Goal: Navigation & Orientation: Find specific page/section

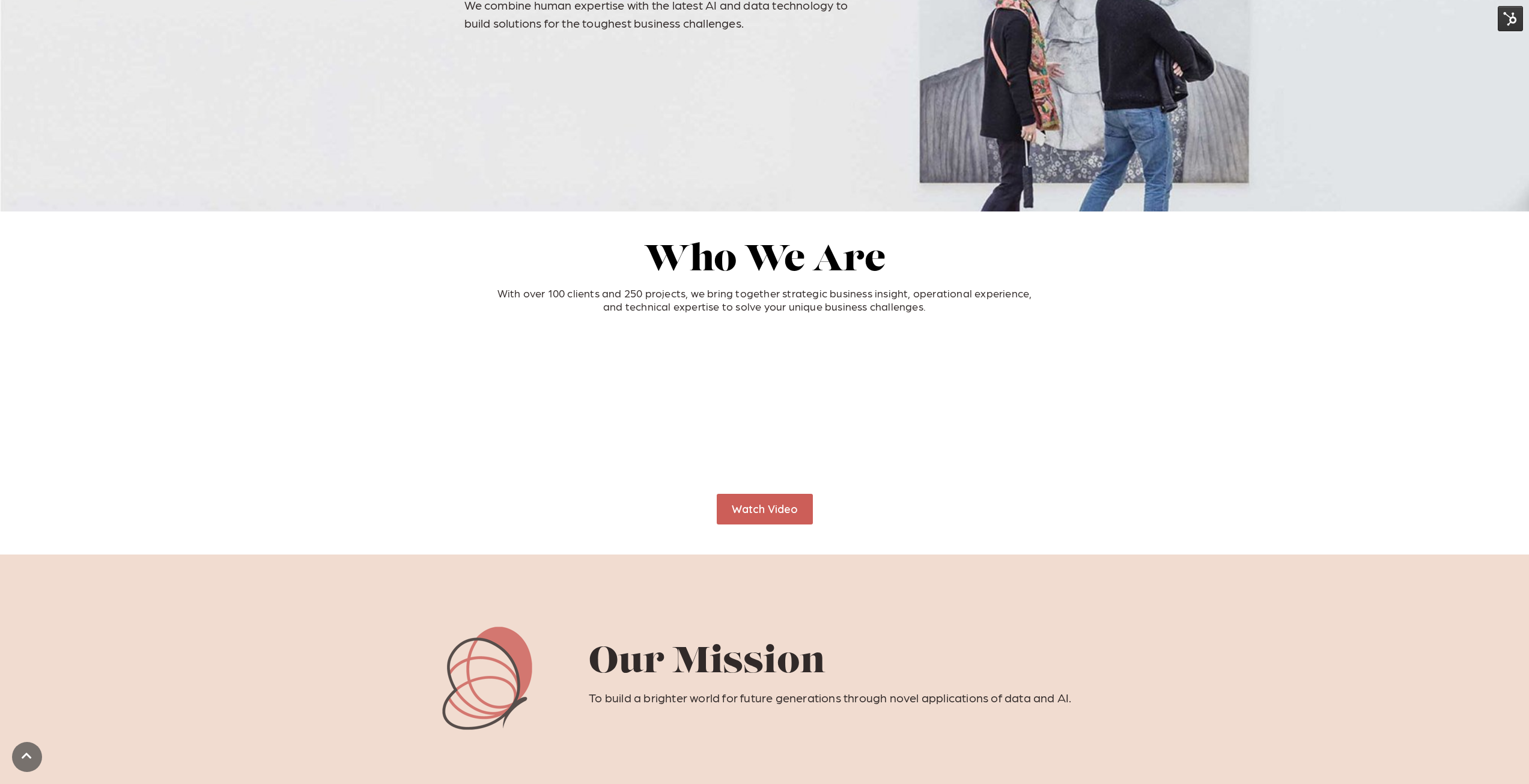
scroll to position [240, 0]
click at [1514, 22] on img at bounding box center [1511, 19] width 25 height 25
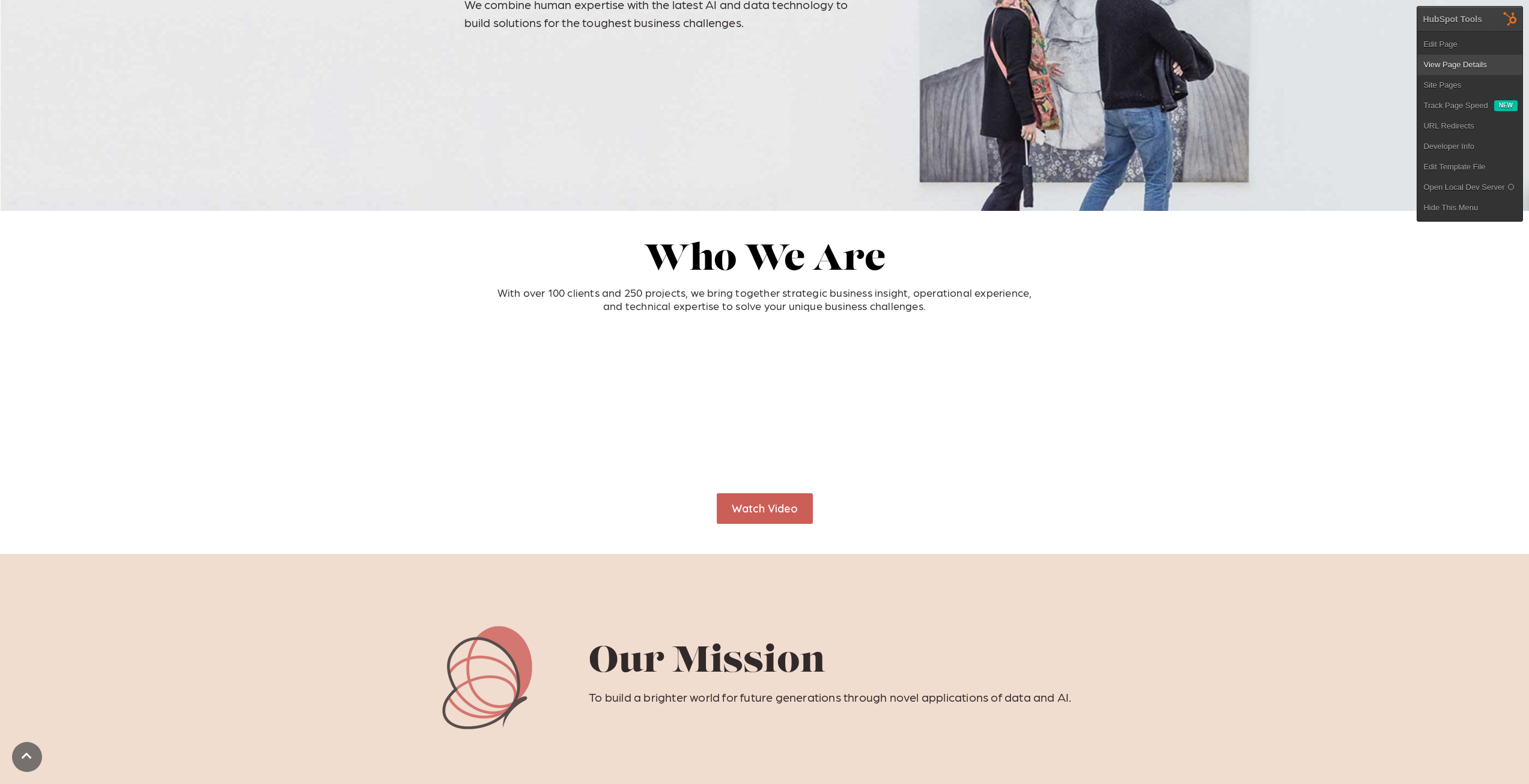
click at [1458, 61] on link "View Page Details" at bounding box center [1470, 65] width 105 height 21
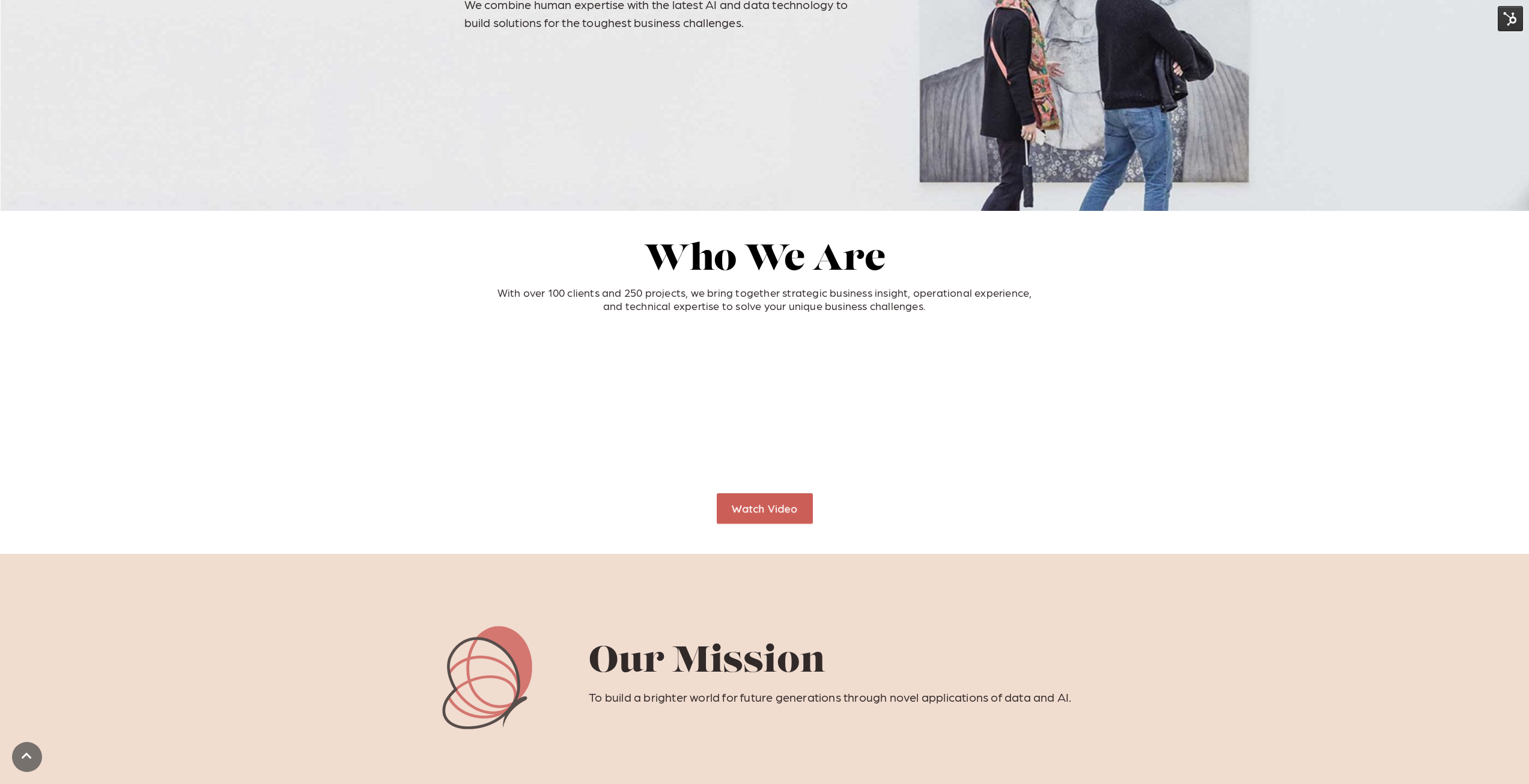
click at [1516, 18] on img at bounding box center [1511, 19] width 25 height 25
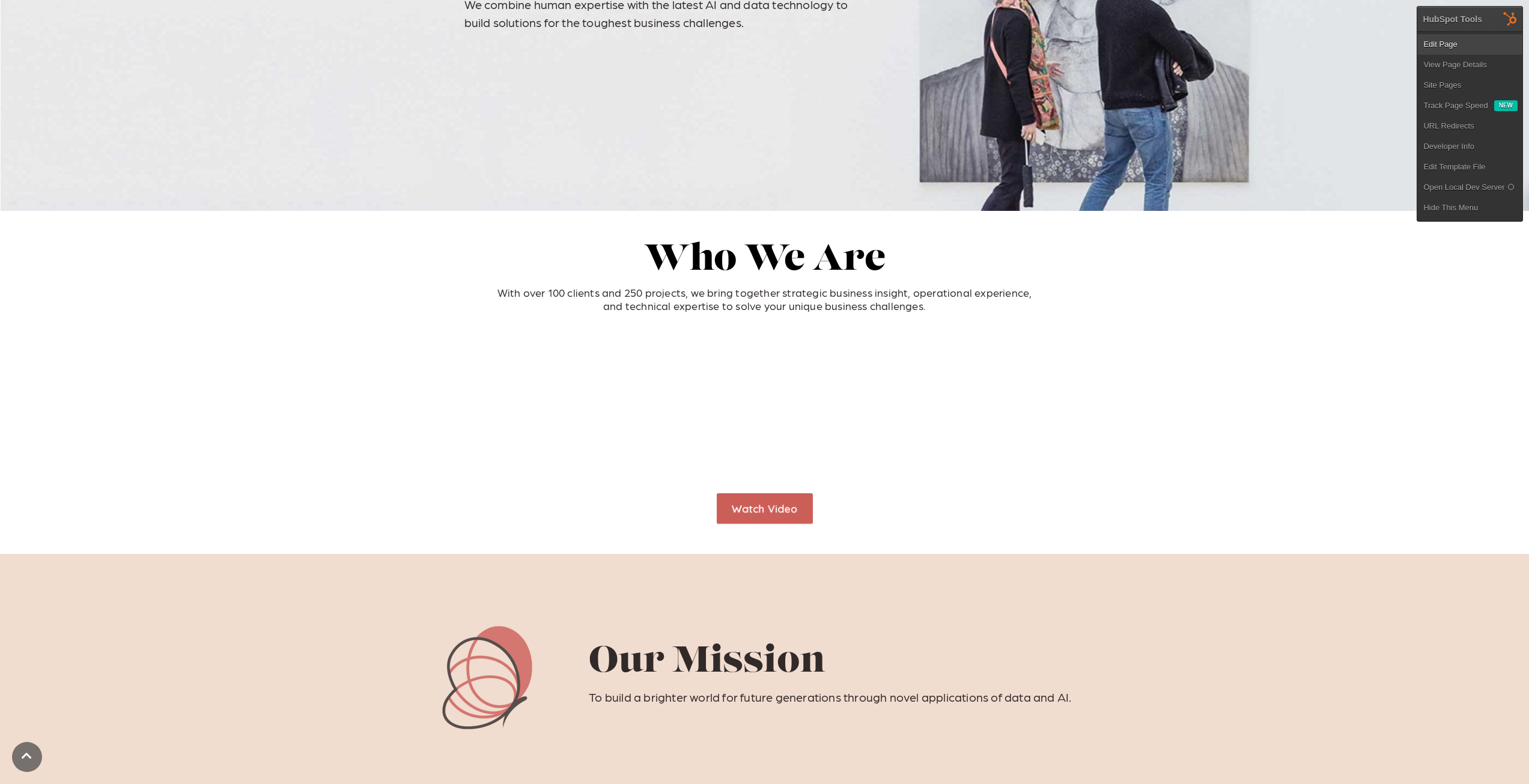
click at [1471, 42] on link "Edit Page" at bounding box center [1470, 45] width 105 height 21
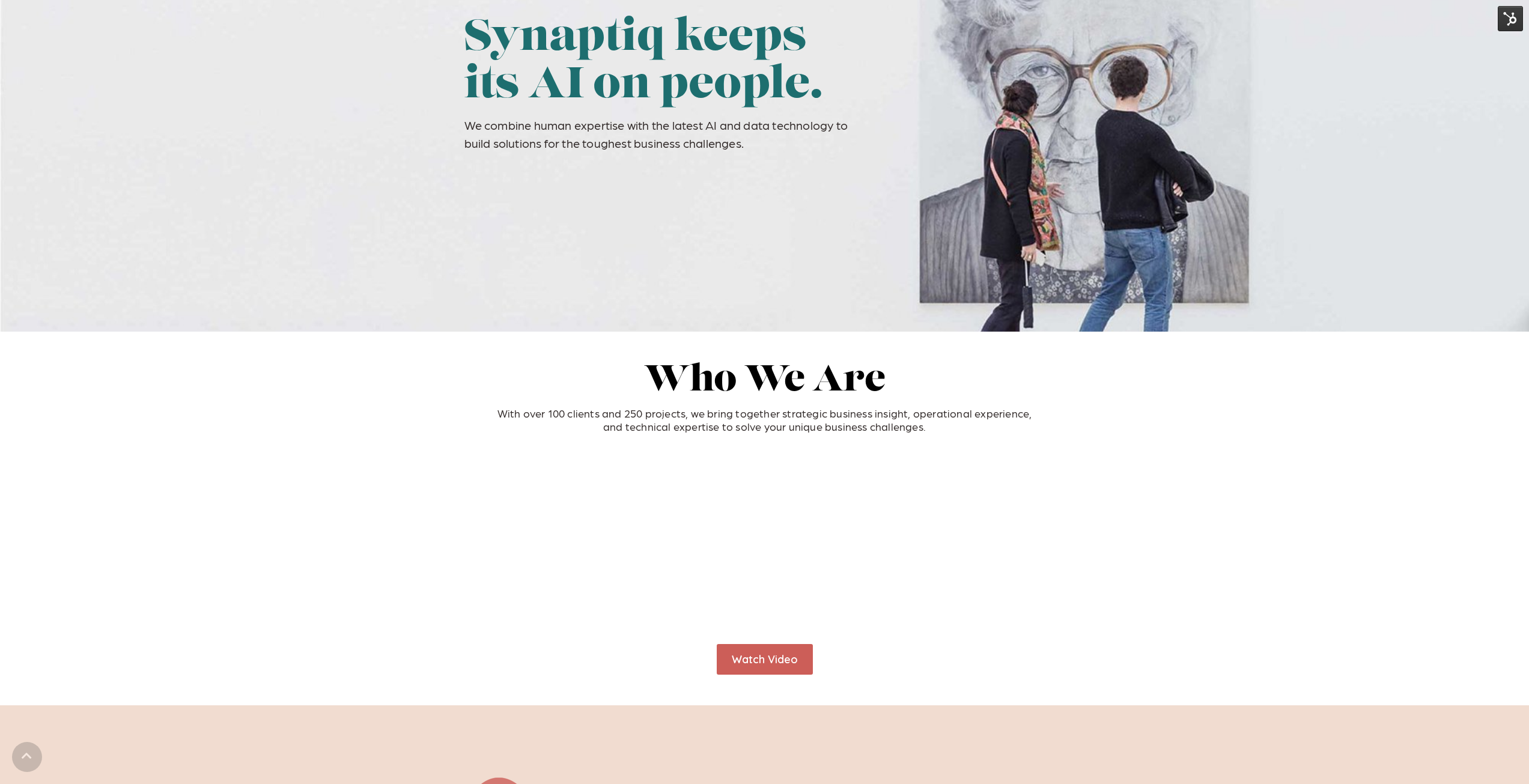
scroll to position [180, 0]
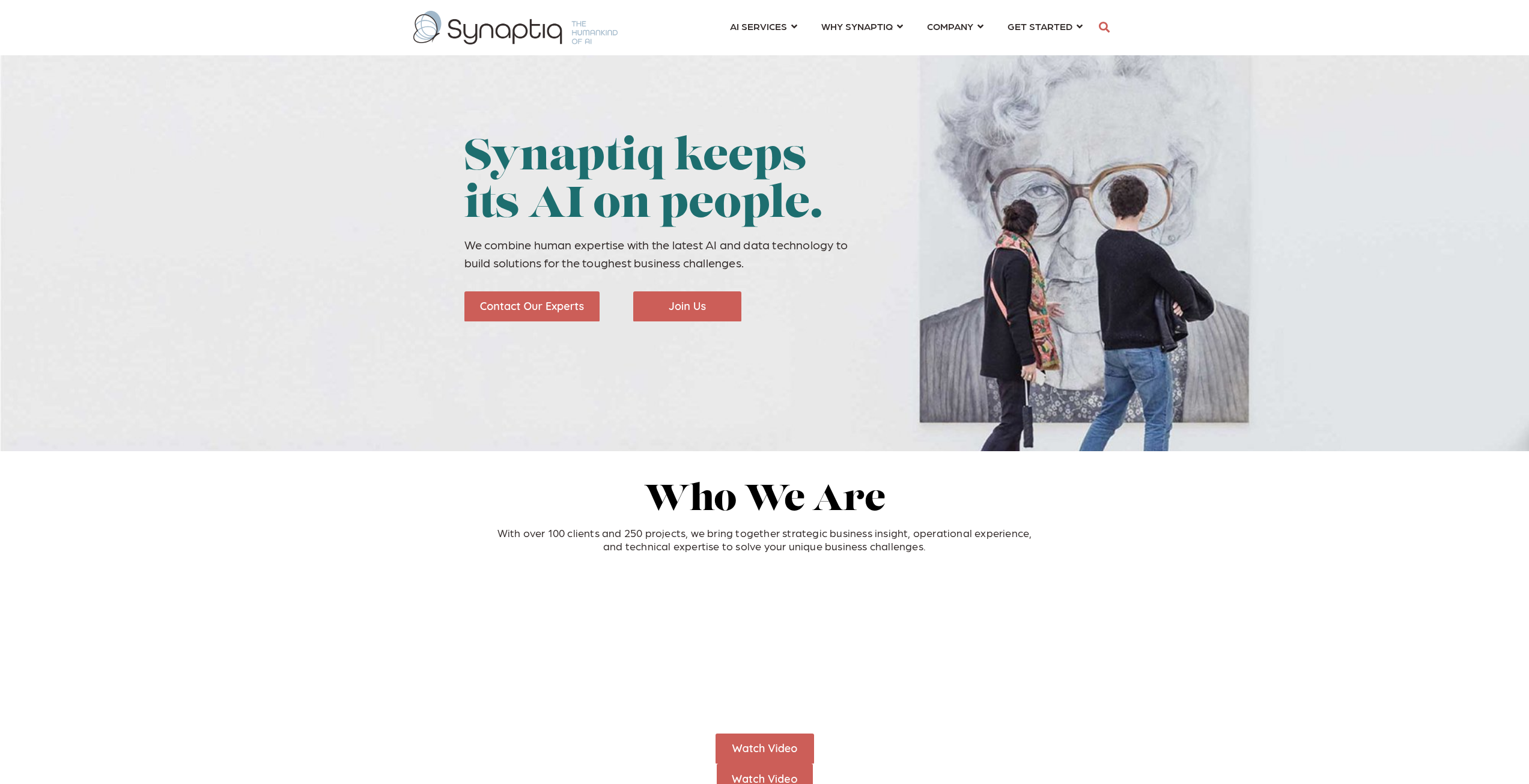
scroll to position [0, 5]
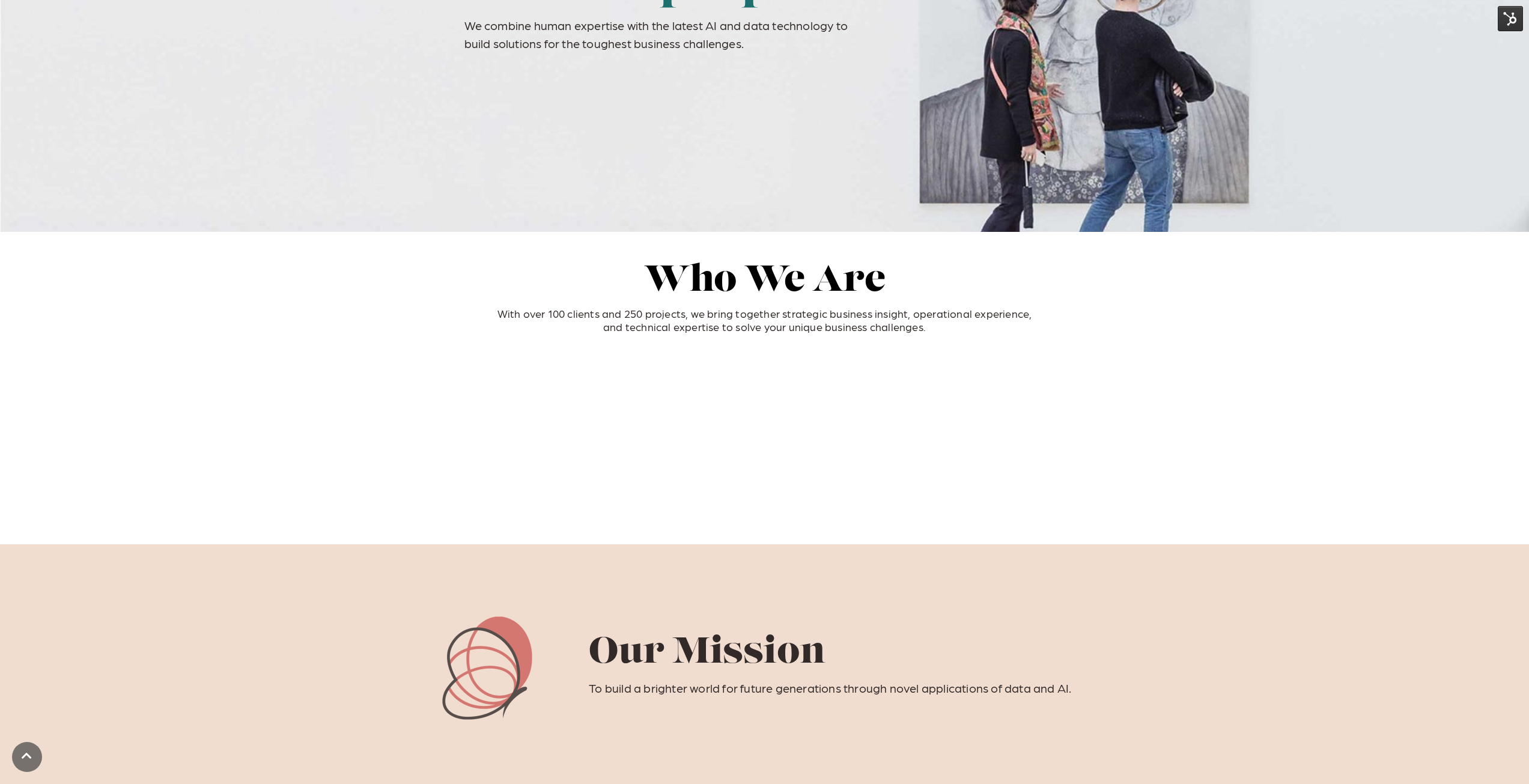
scroll to position [240, 0]
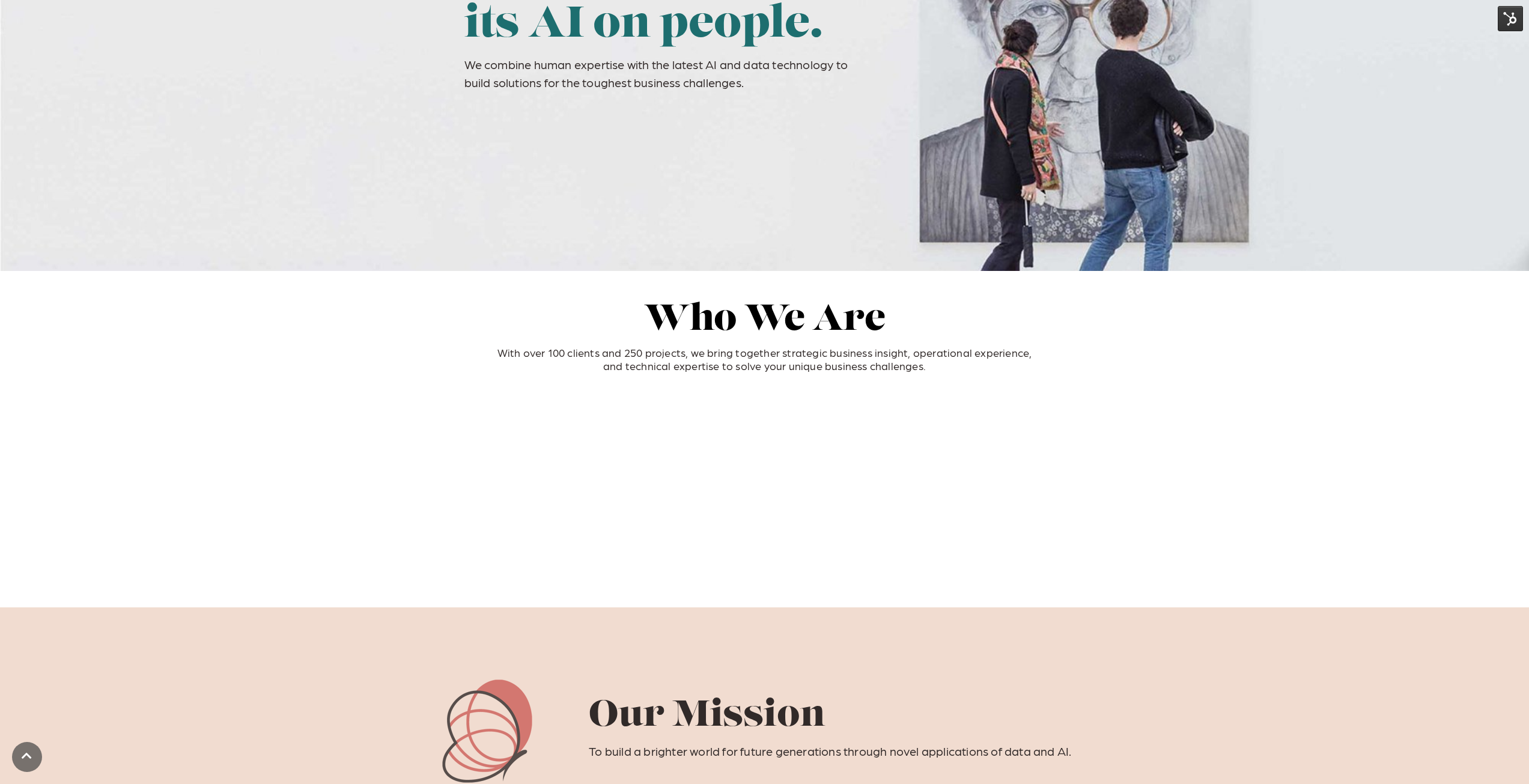
scroll to position [240, 0]
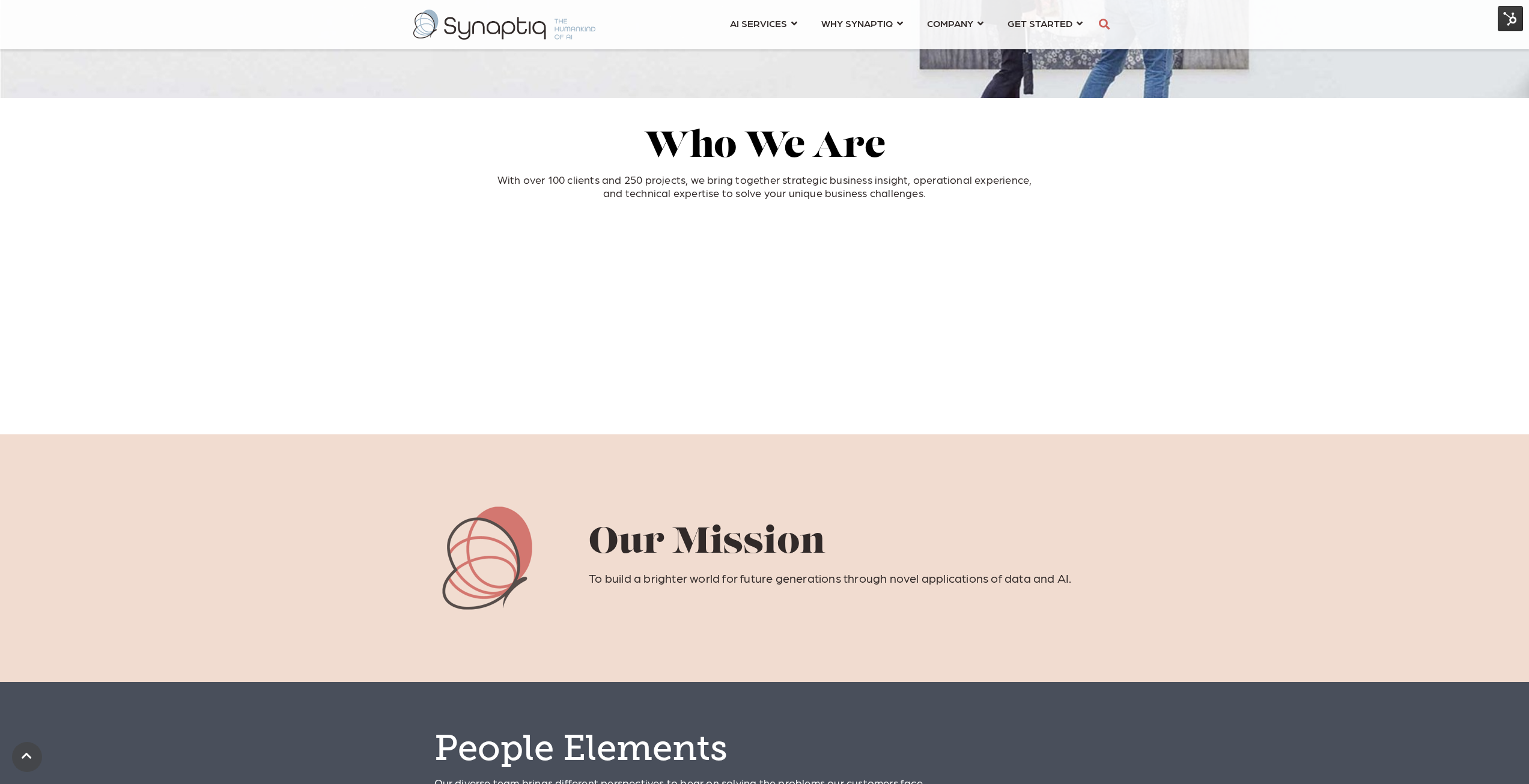
scroll to position [360, 0]
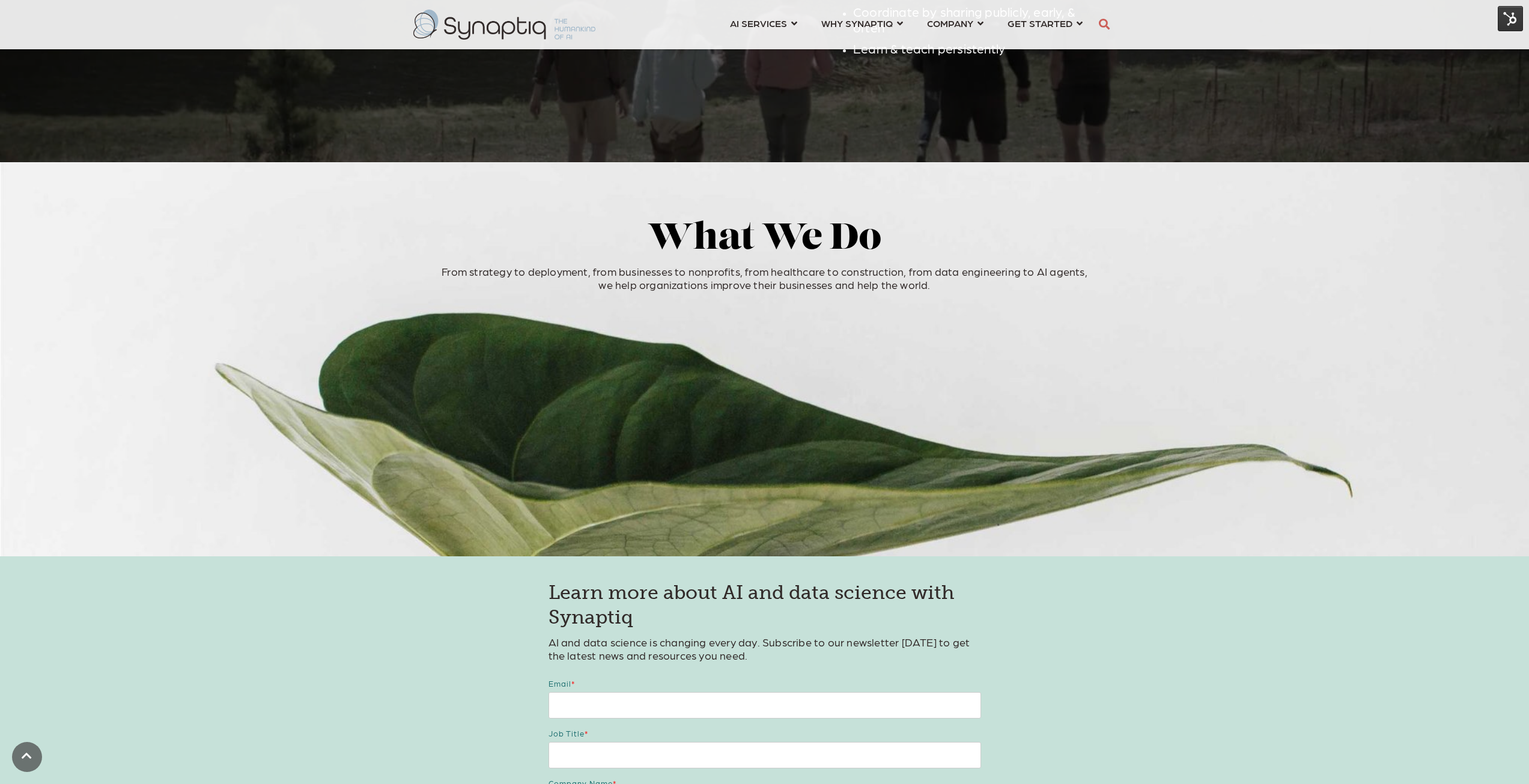
scroll to position [2223, 0]
